Goal: Browse casually: Explore the website without a specific task or goal

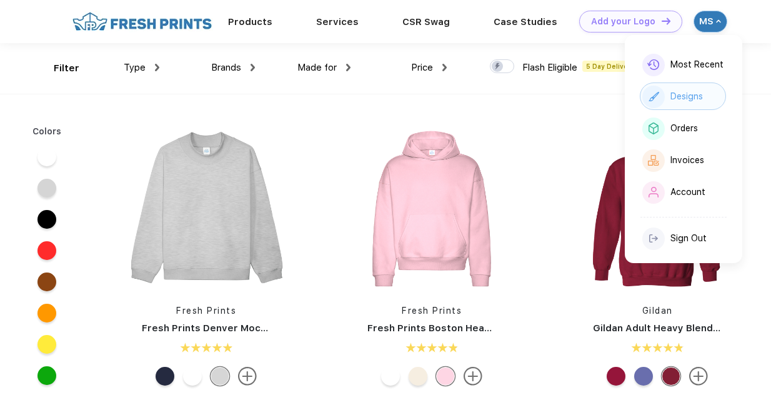
click at [684, 99] on div "Designs" at bounding box center [687, 96] width 32 height 11
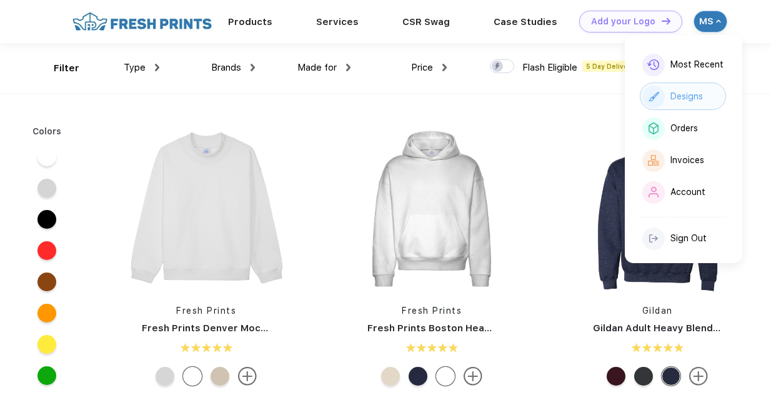
click at [697, 81] on div "Most Recent Designs Orders Invoices Account Sign Out" at bounding box center [683, 149] width 117 height 228
click at [684, 90] on div "Designs" at bounding box center [683, 95] width 86 height 27
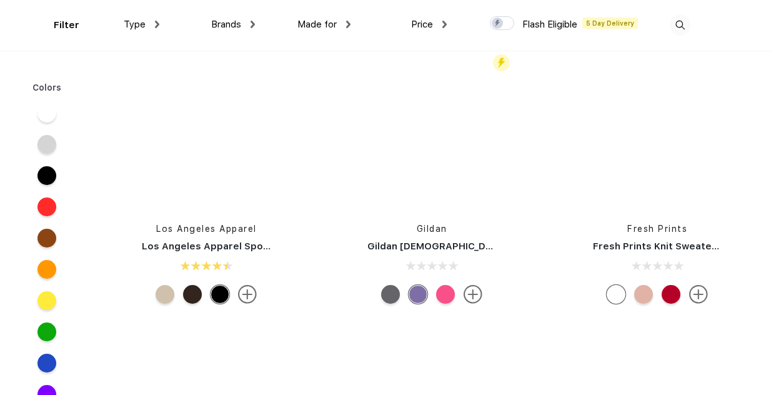
scroll to position [12749, 0]
